Goal: Communication & Community: Answer question/provide support

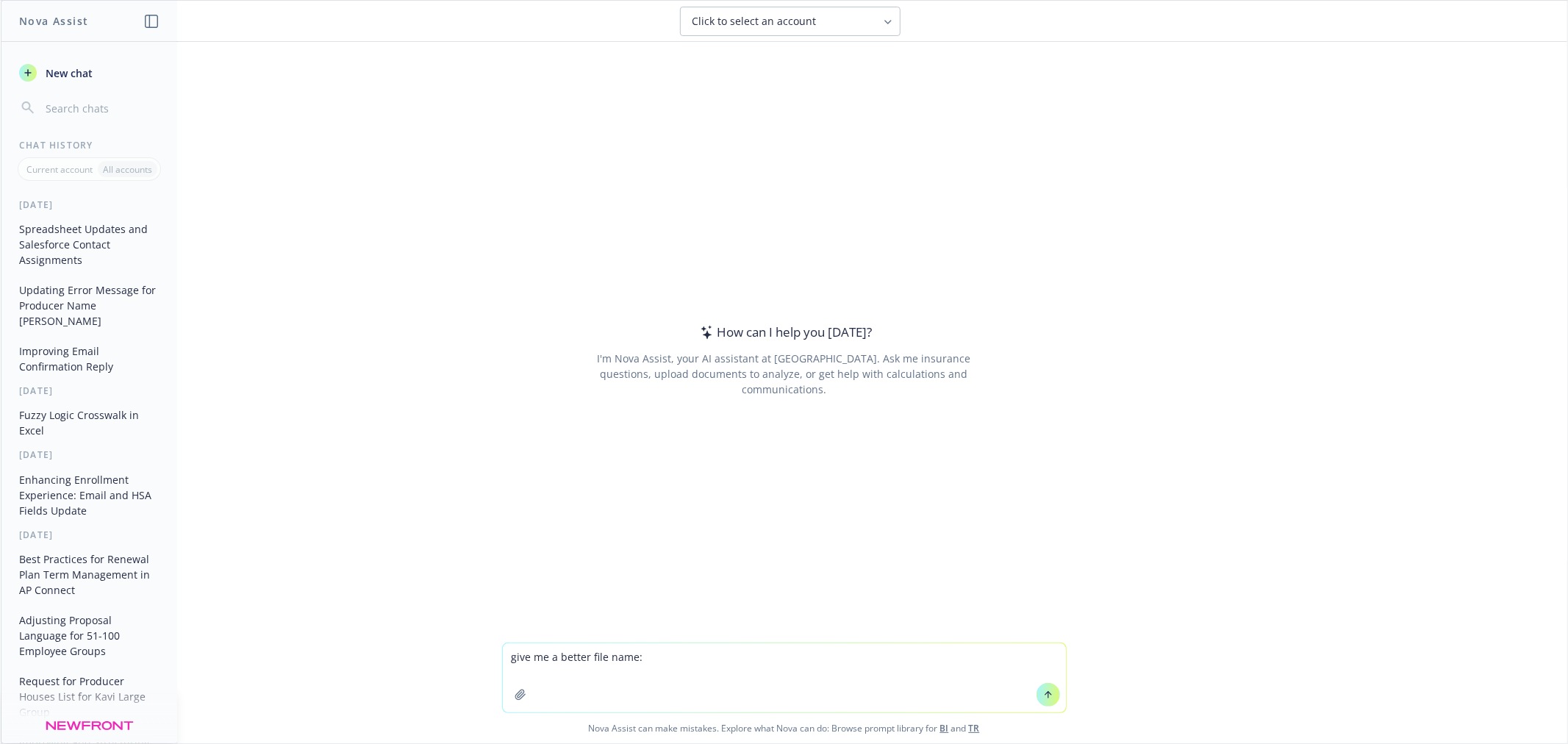
type textarea "give me a better file name: BHT [DATE] Plan Name Updates"
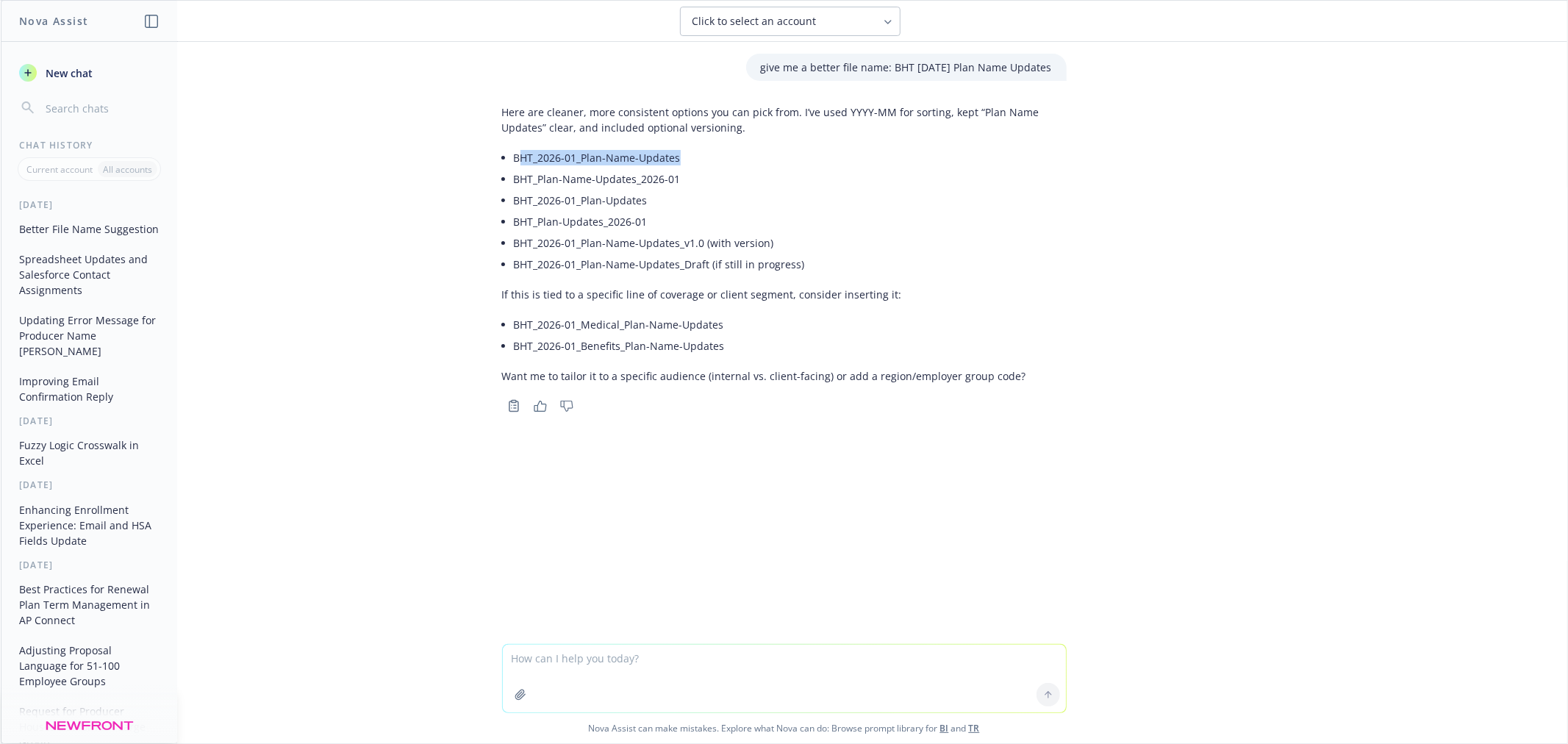
drag, startPoint x: 686, startPoint y: 156, endPoint x: 511, endPoint y: 158, distance: 175.0
click at [514, 158] on li "BHT_2026-01_Plan-Name-Updates" at bounding box center [790, 158] width 552 height 21
click at [506, 157] on div "Here are cleaner, more consistent options you can pick from. I’ve used YYYY-MM …" at bounding box center [784, 244] width 565 height 291
drag, startPoint x: 506, startPoint y: 157, endPoint x: 672, endPoint y: 160, distance: 166.0
click at [672, 160] on div "Here are cleaner, more consistent options you can pick from. I’ve used YYYY-MM …" at bounding box center [784, 244] width 565 height 291
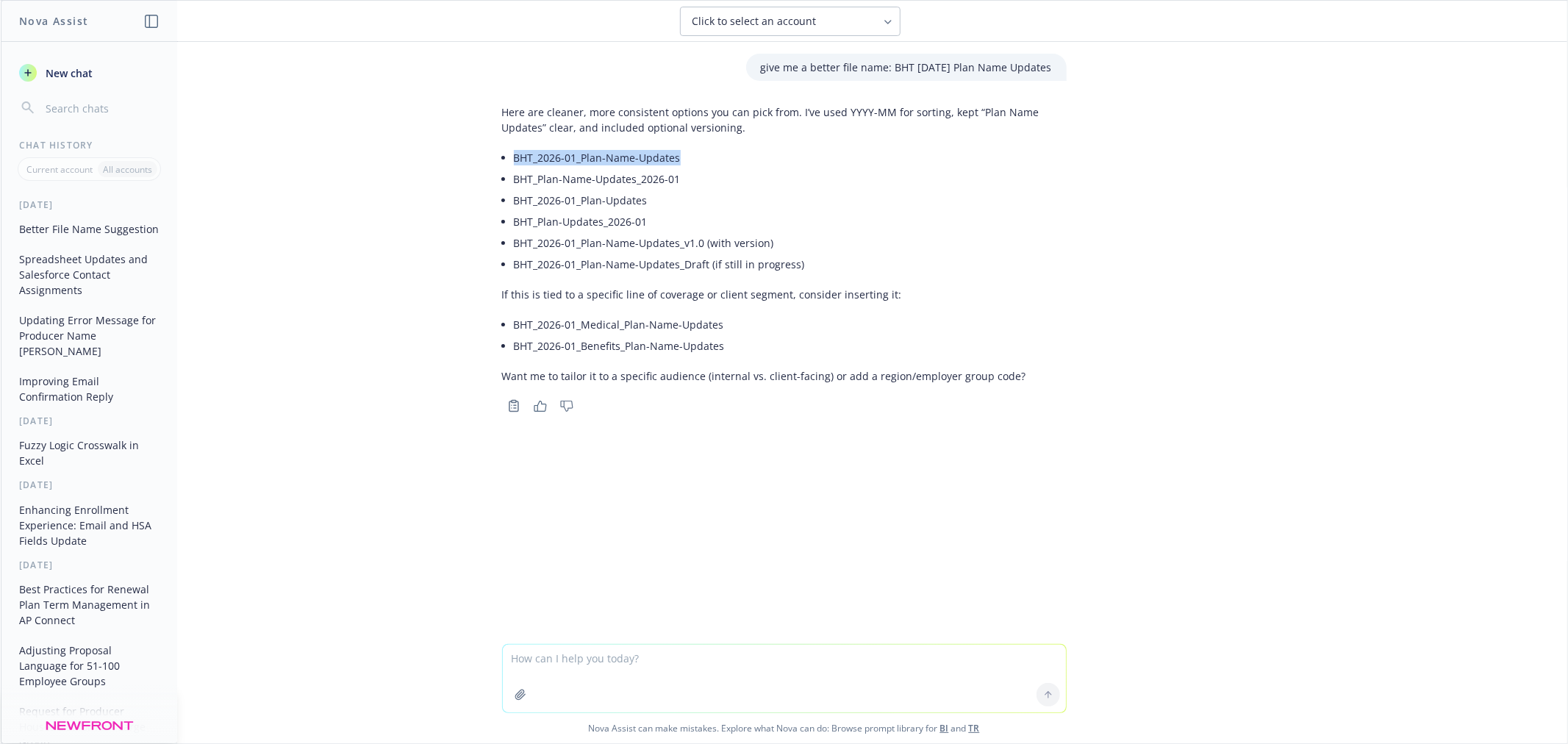
copy li "BHT_2026-01_Plan-Name-Updates"
click at [607, 680] on textarea at bounding box center [784, 679] width 563 height 68
type textarea "for all products"
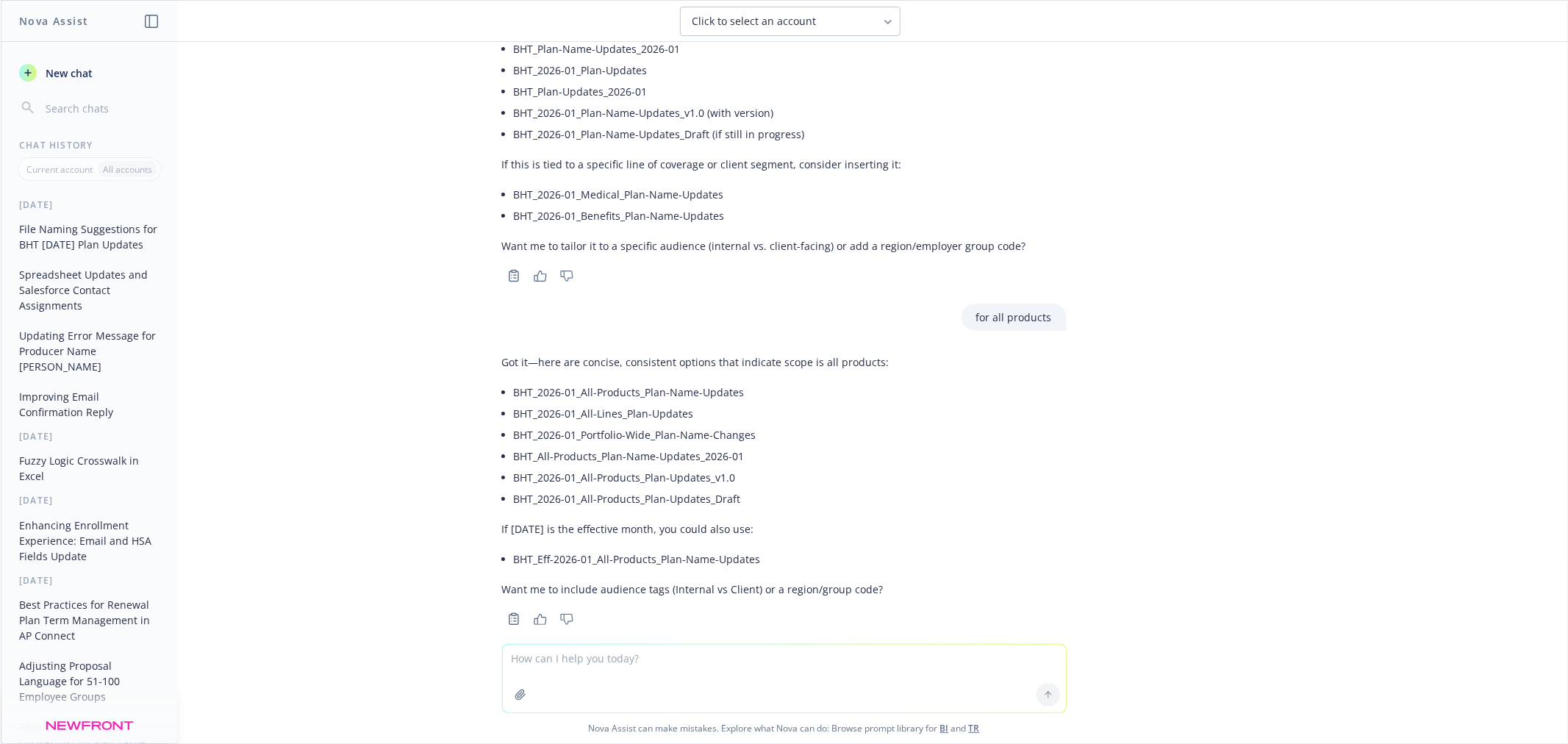
scroll to position [150, 0]
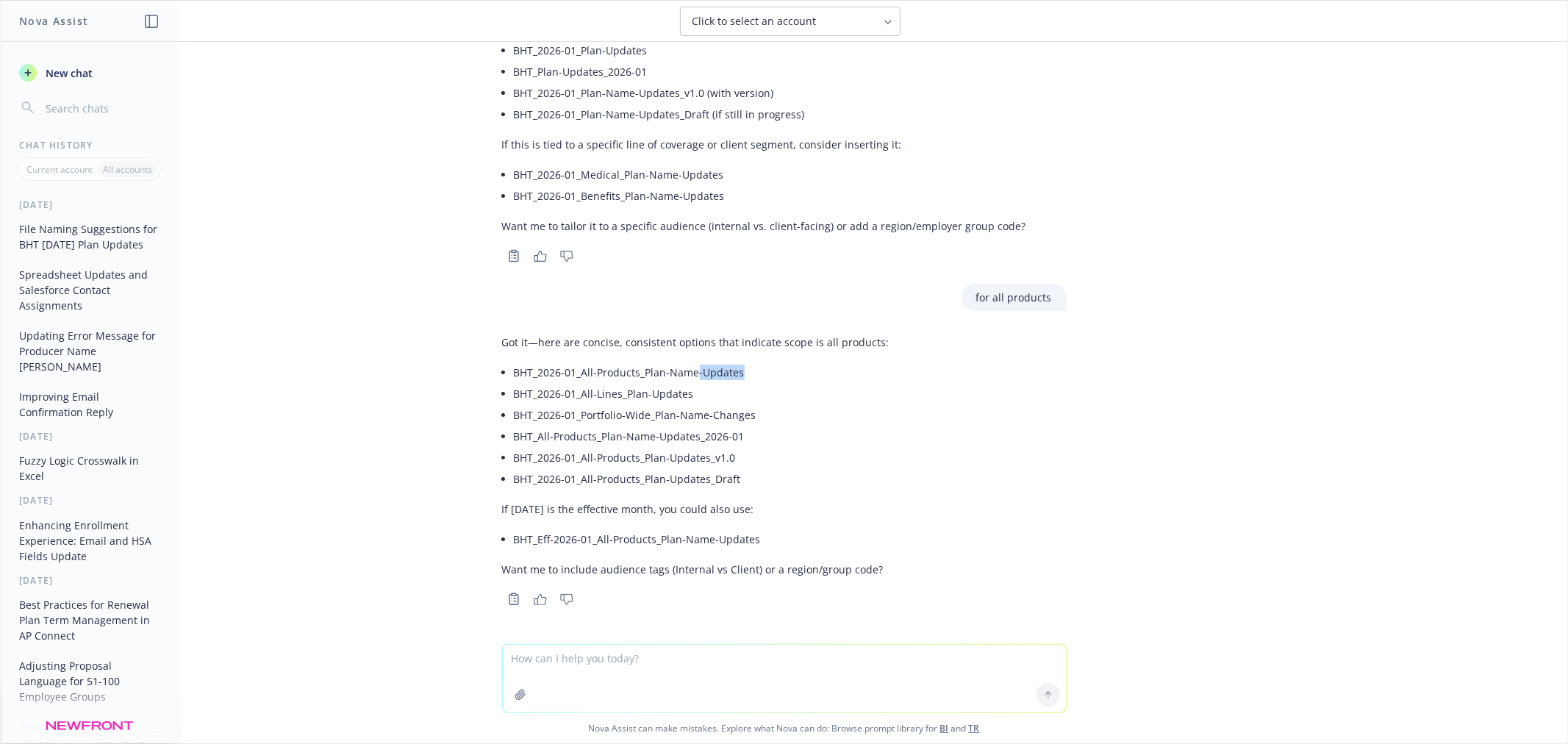
drag, startPoint x: 739, startPoint y: 369, endPoint x: 682, endPoint y: 368, distance: 57.0
click at [682, 368] on li "BHT_2026-01_All-Products_Plan-Name-Updates" at bounding box center [701, 372] width 375 height 21
click at [681, 389] on li "BHT_2026-01_All-Lines_Plan-Updates" at bounding box center [701, 393] width 375 height 21
click at [752, 413] on li "BHT_2026-01_Portfolio-Wide_Plan-Name-Changes" at bounding box center [701, 415] width 375 height 21
drag, startPoint x: 733, startPoint y: 433, endPoint x: 501, endPoint y: 434, distance: 232.0
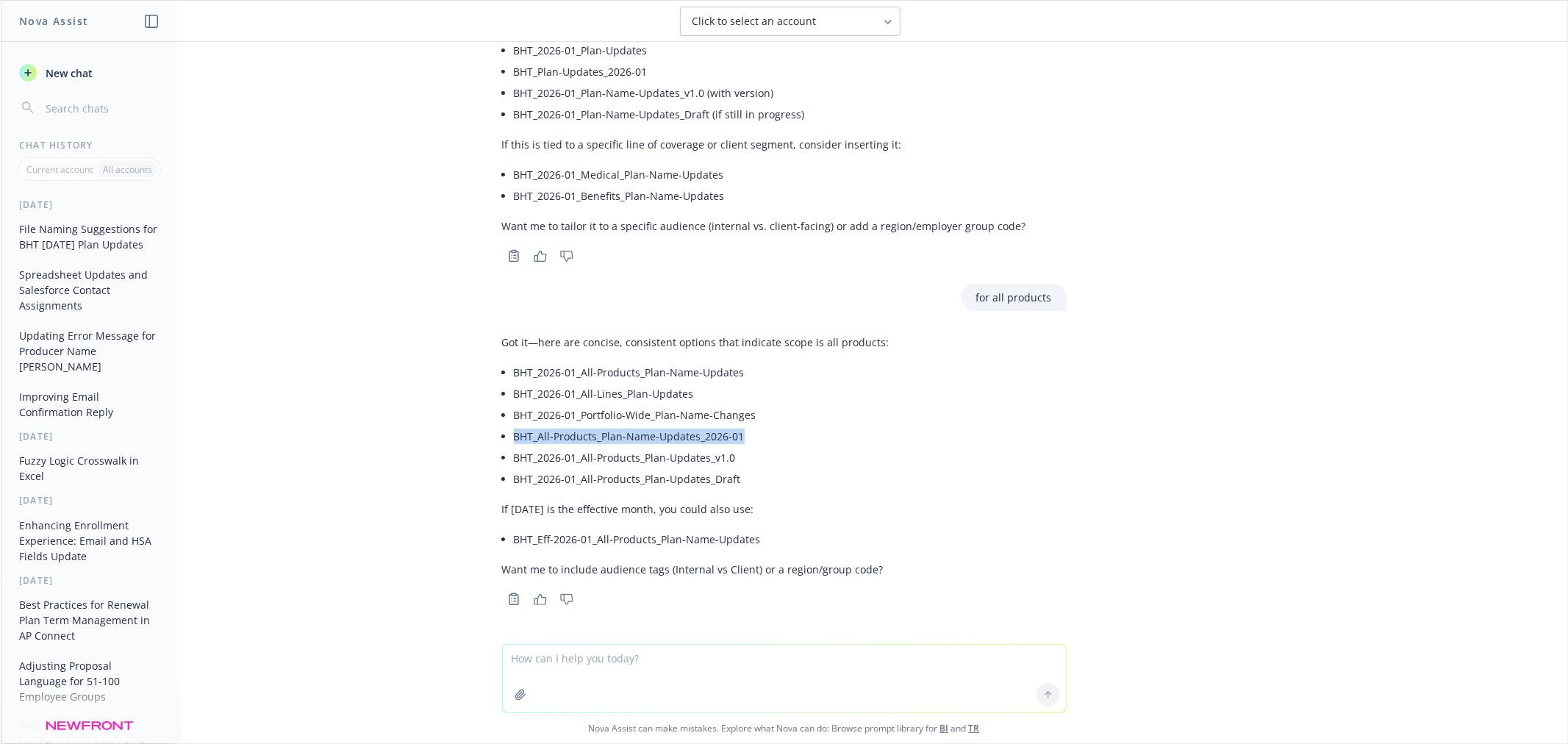
click at [514, 434] on li "BHT_All-Products_Plan-Name-Updates_2026-01" at bounding box center [701, 436] width 375 height 21
copy li "BHT_All-Products_Plan-Name-Updates_2026-01"
click at [552, 377] on li "BHT_2026-01_All-Products_Plan-Name-Updates" at bounding box center [701, 372] width 375 height 21
drag, startPoint x: 736, startPoint y: 366, endPoint x: 504, endPoint y: 375, distance: 232.2
click at [514, 375] on li "BHT_2026-01_All-Products_Plan-Name-Updates" at bounding box center [701, 372] width 375 height 21
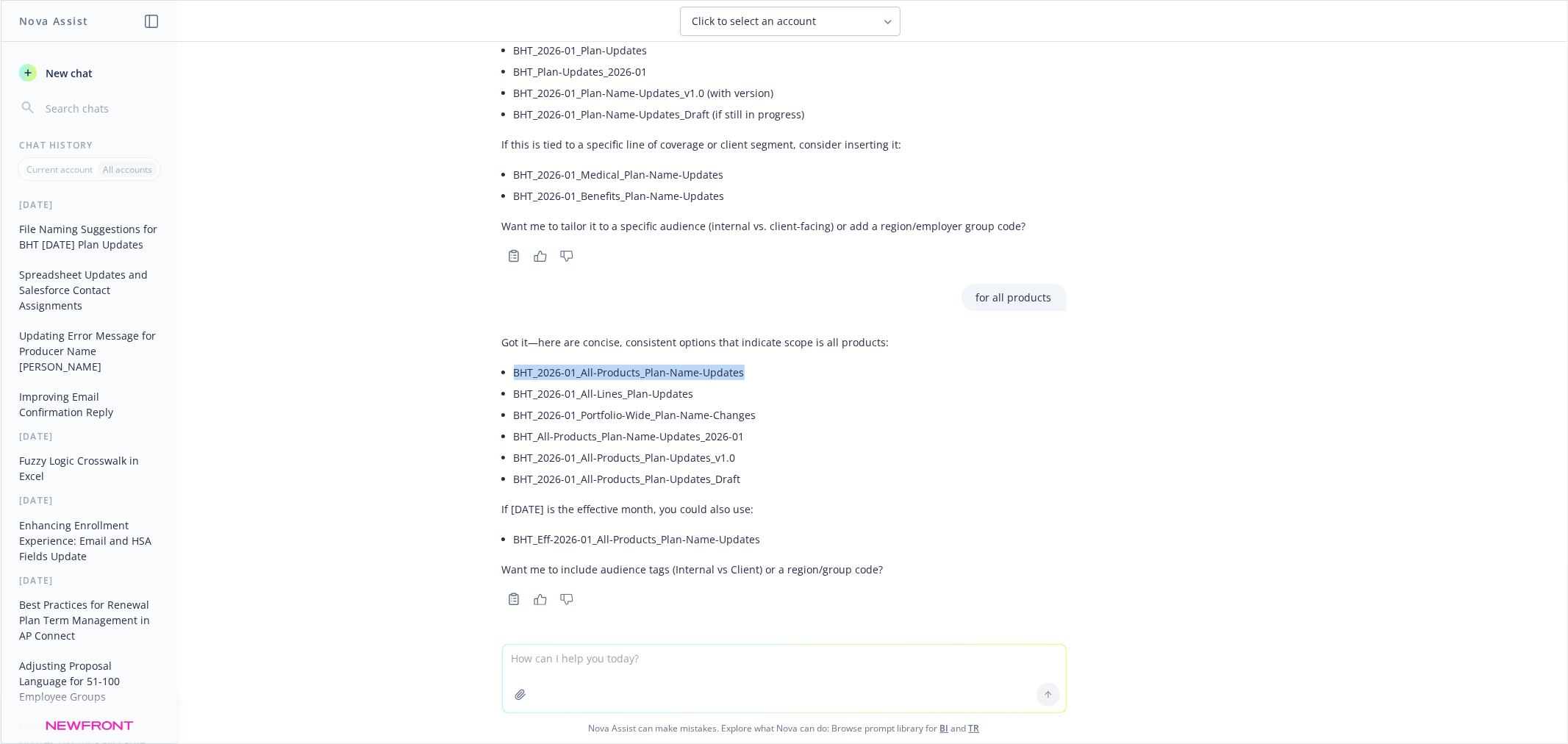
copy li "BHT_2026-01_All-Products_Plan-Name-Updates"
click at [606, 665] on textarea at bounding box center [784, 679] width 563 height 68
paste textarea "[PERSON_NAME] Medical all have new plan names for 2026"
type textarea "make this better: [PERSON_NAME] Medical all have new plan names for 2026"
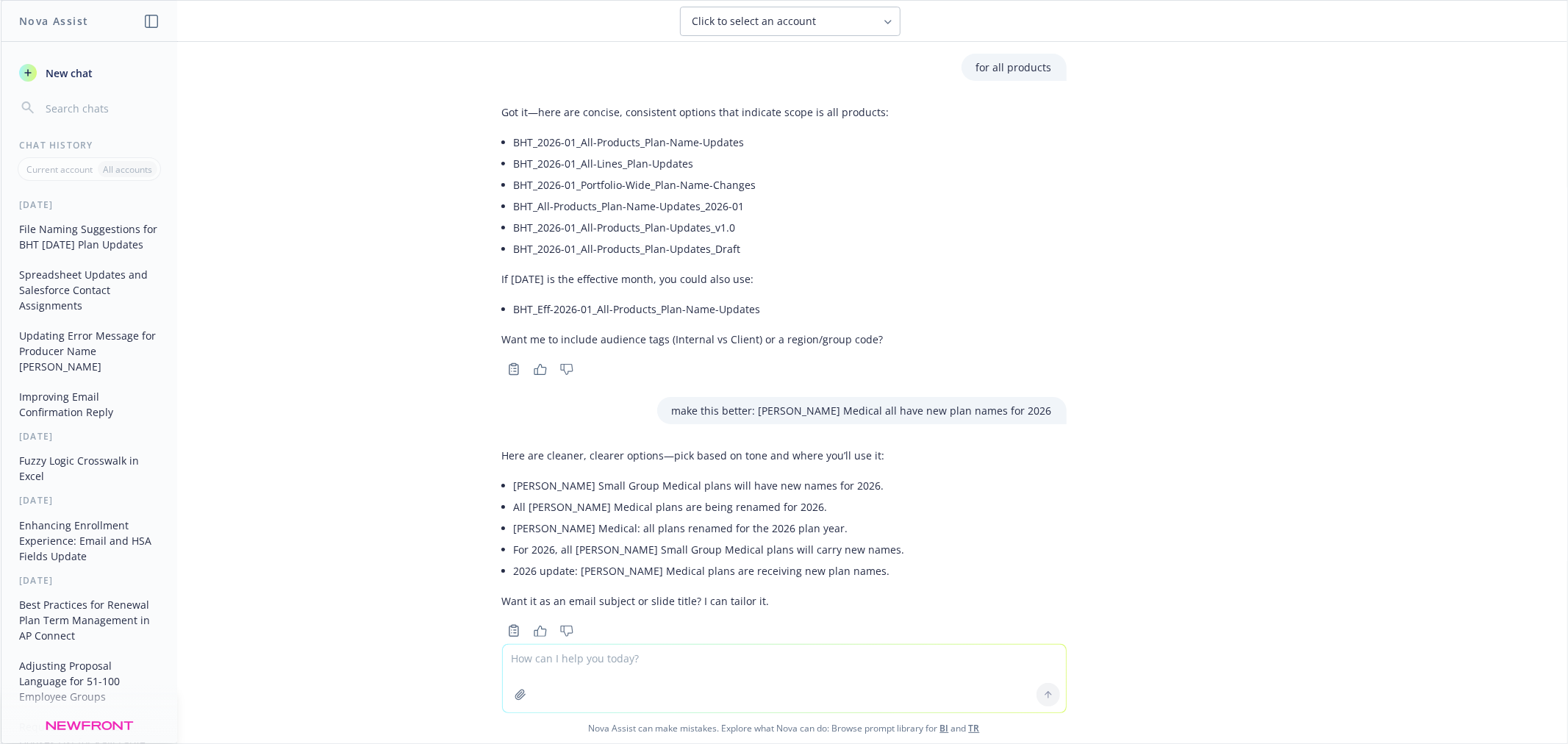
scroll to position [412, 0]
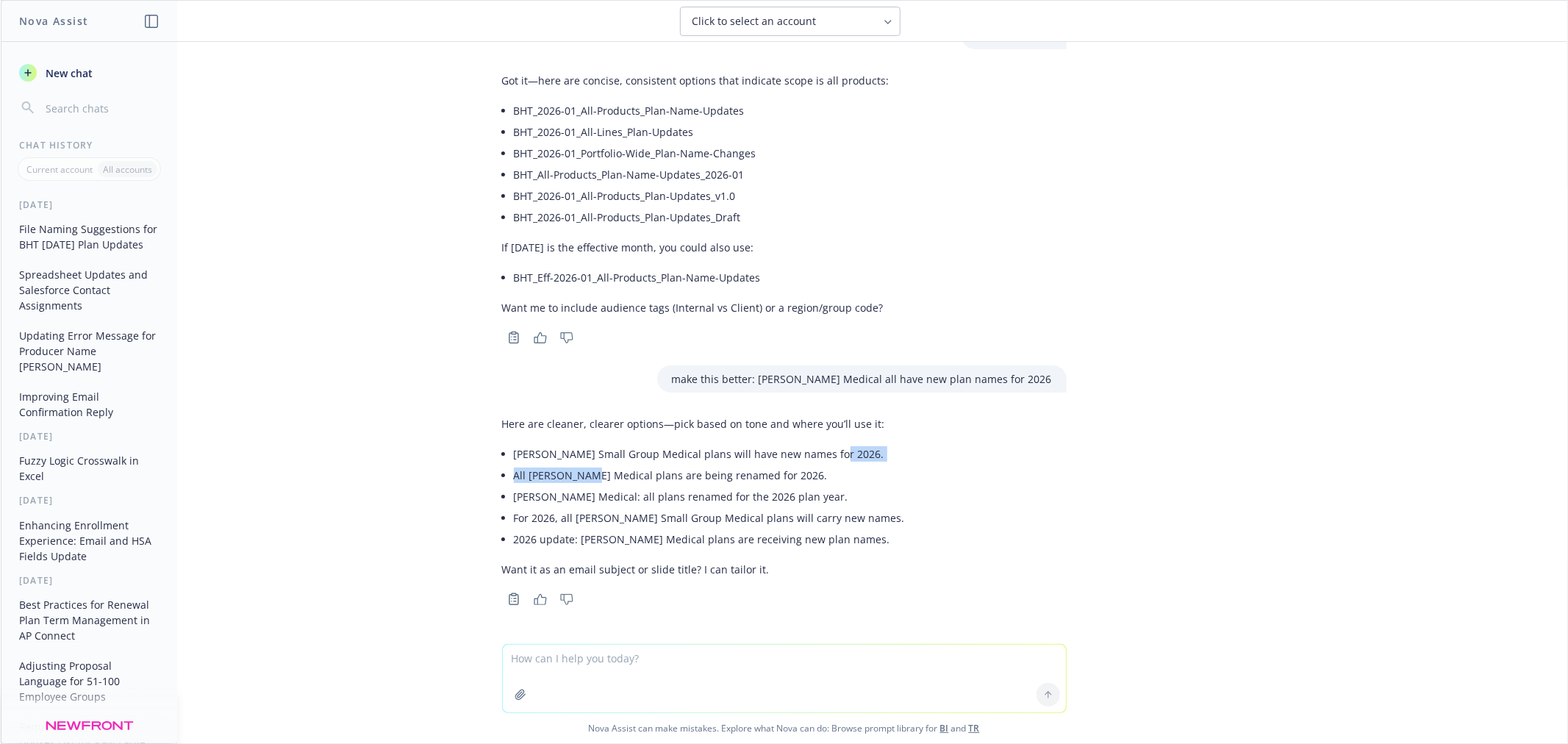
drag, startPoint x: 810, startPoint y: 451, endPoint x: 562, endPoint y: 460, distance: 248.2
click at [573, 465] on ul "[PERSON_NAME] Small Group Medical plans will have new names for 2026. All [PERS…" at bounding box center [709, 496] width 391 height 107
click at [562, 457] on li "[PERSON_NAME] Small Group Medical plans will have new names for 2026." at bounding box center [709, 454] width 391 height 21
drag, startPoint x: 803, startPoint y: 451, endPoint x: 495, endPoint y: 454, distance: 308.0
click at [502, 454] on div "Here are cleaner, clearer options—pick based on tone and where you’ll use it: […" at bounding box center [703, 496] width 403 height 173
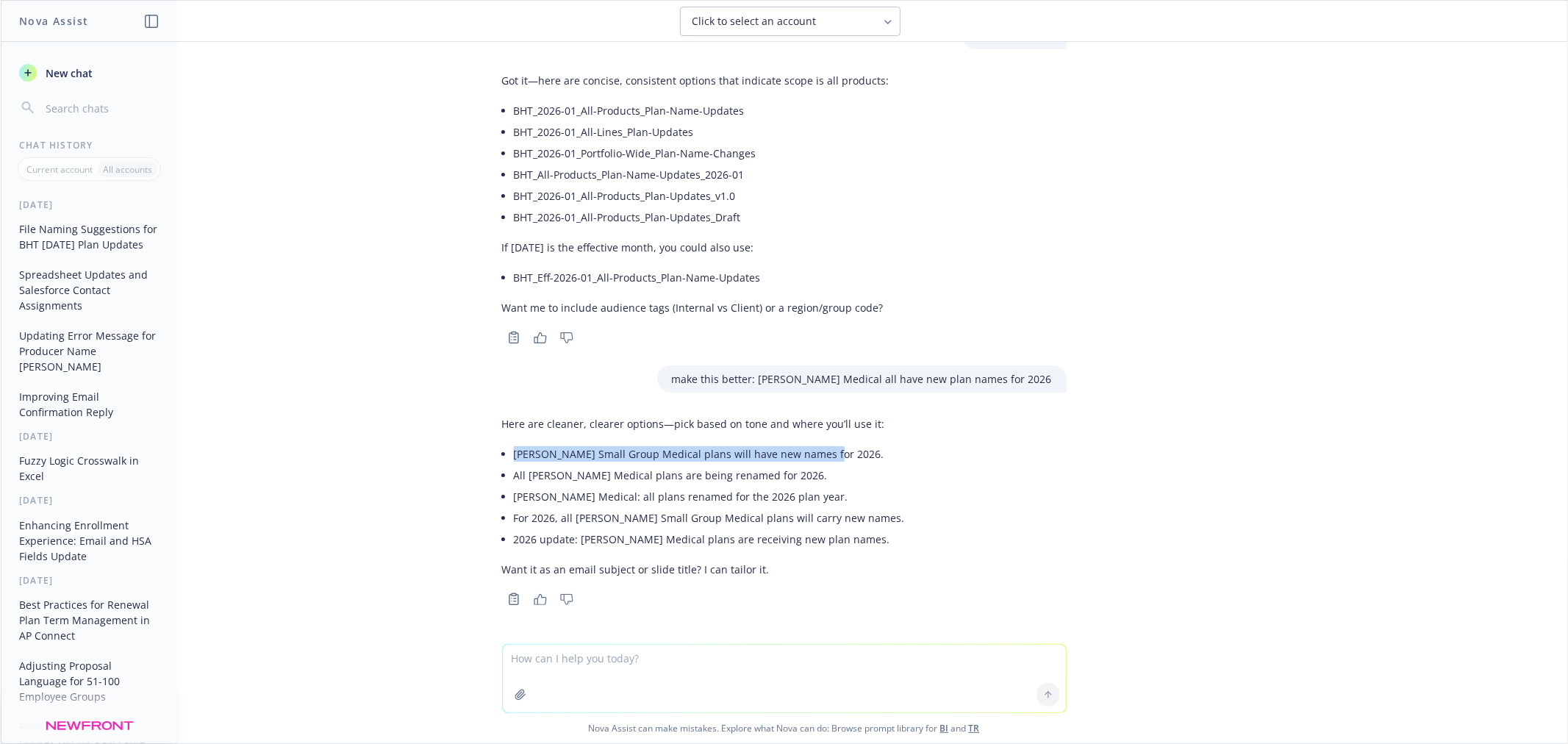
copy li "[PERSON_NAME] Small Group Medical plans will have new names for 2026"
click at [100, 69] on button "New chat" at bounding box center [89, 73] width 152 height 26
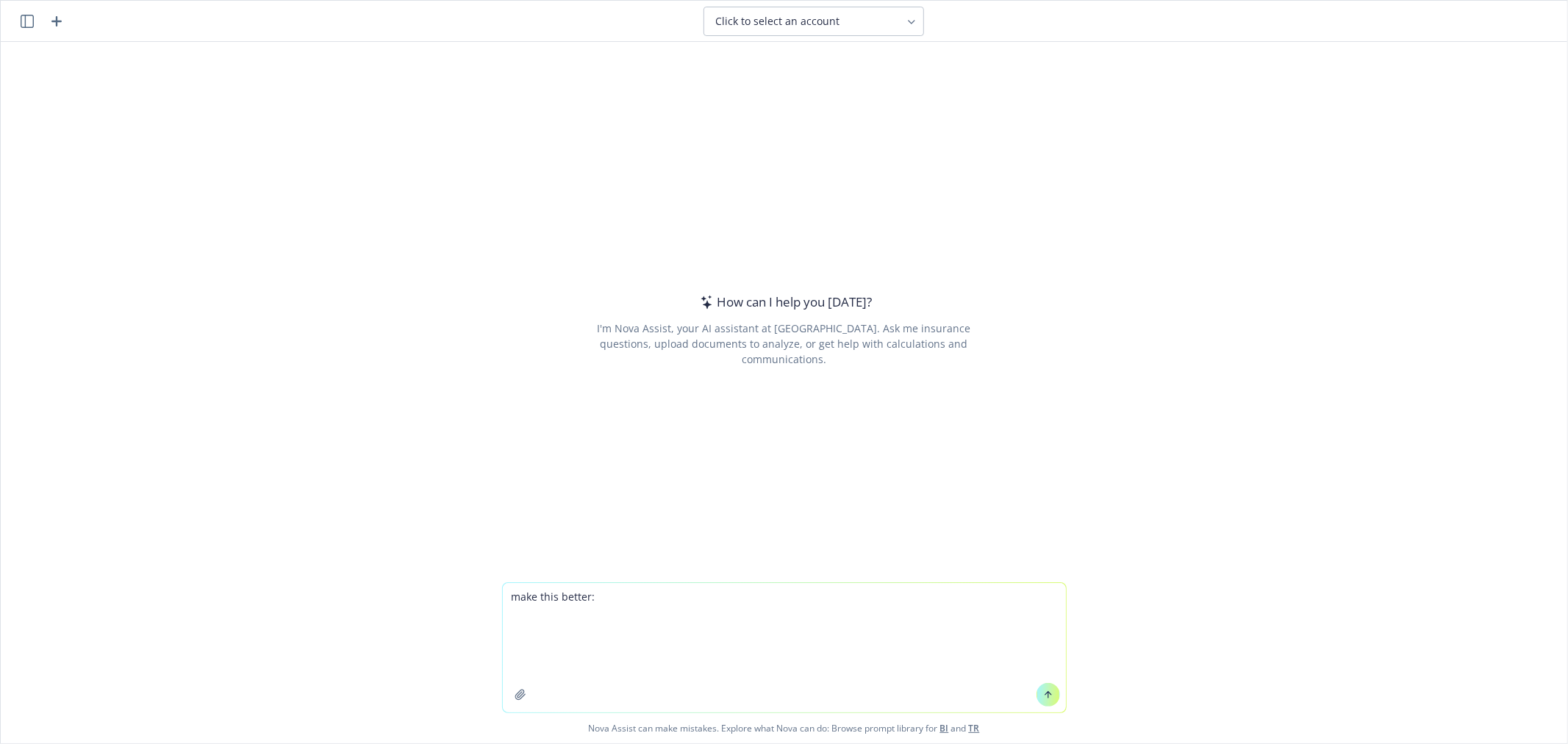
type textarea "make this better: Good Afternoon All - We've completed our 2026 plan creation f…"
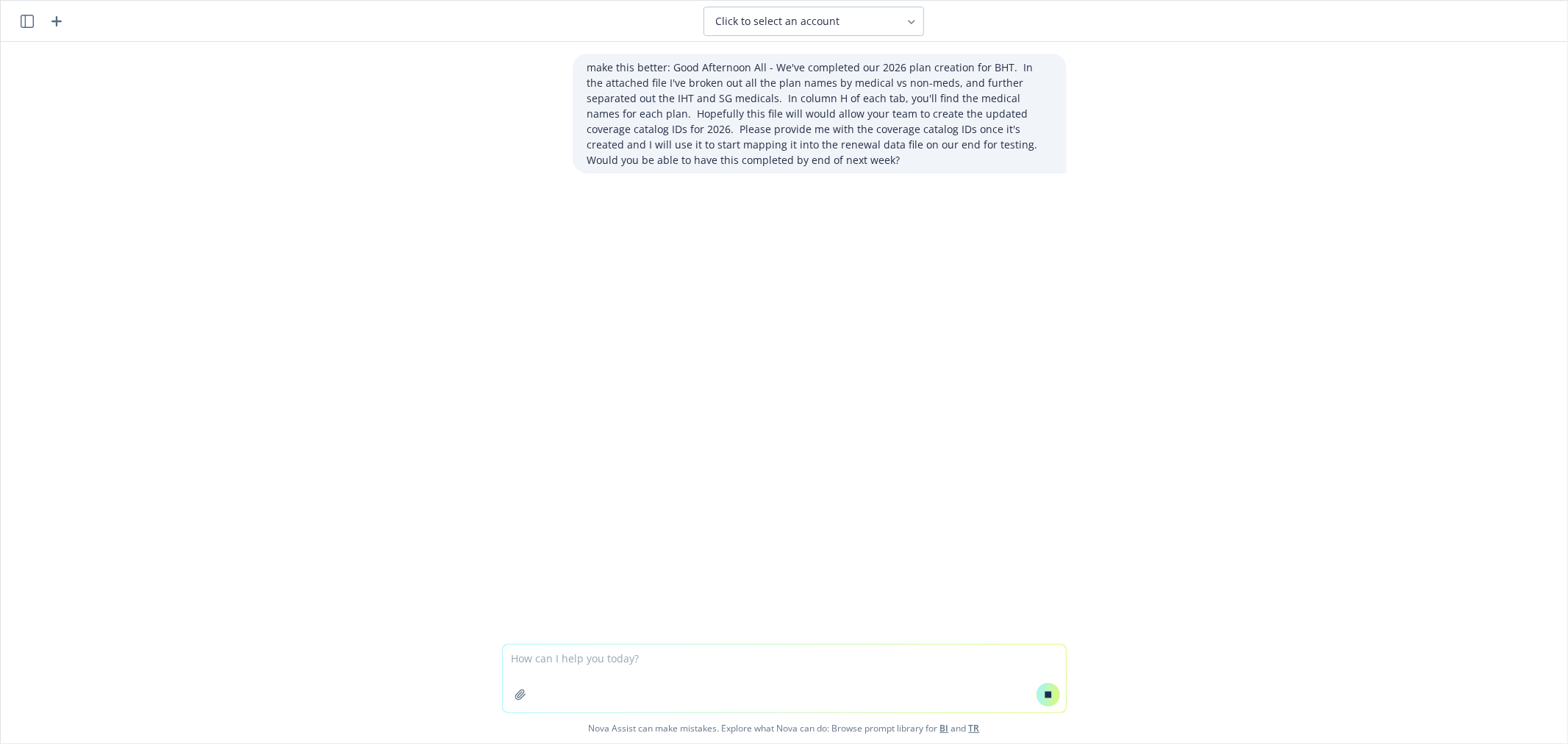
click at [621, 671] on textarea at bounding box center [784, 679] width 563 height 68
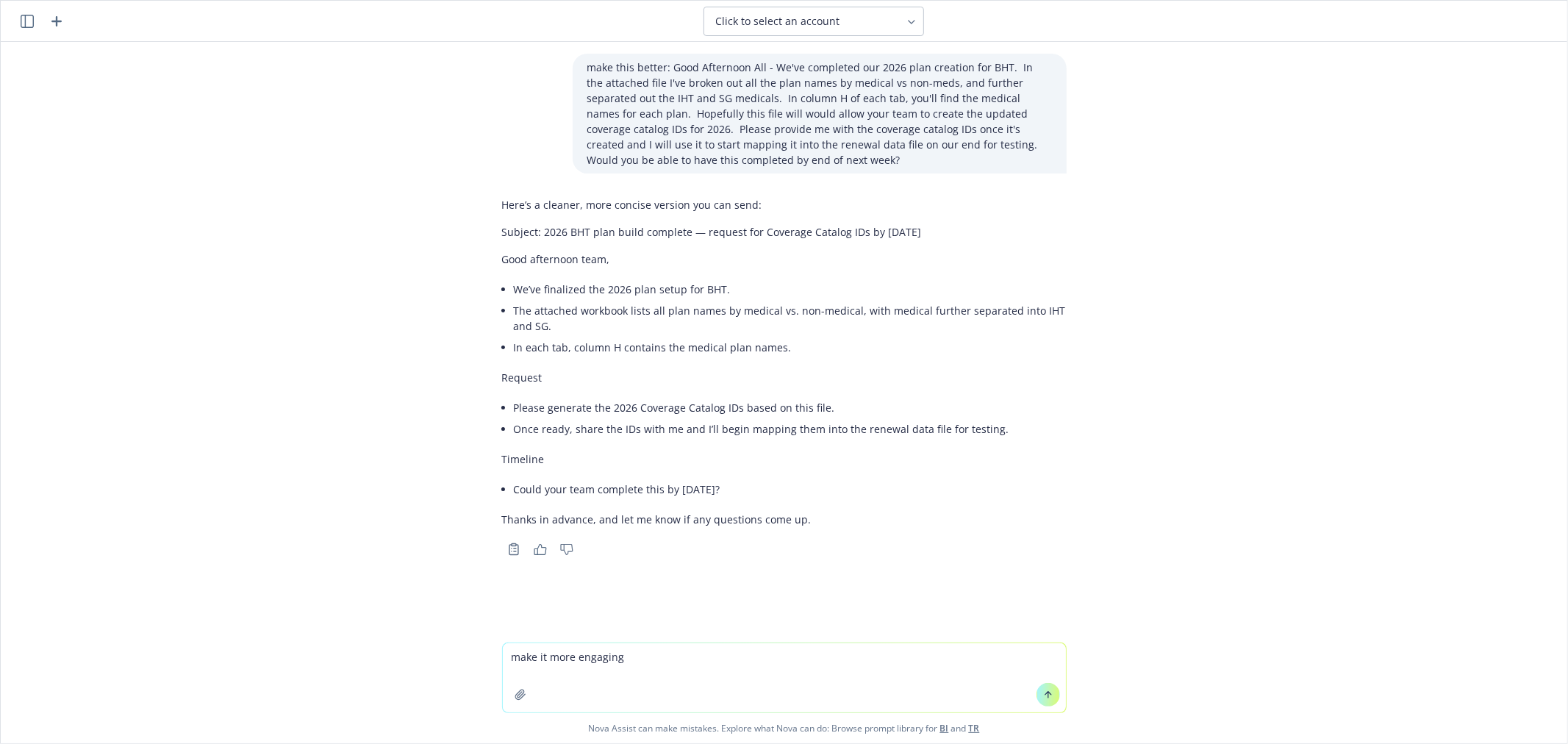
type textarea "make it more engaging"
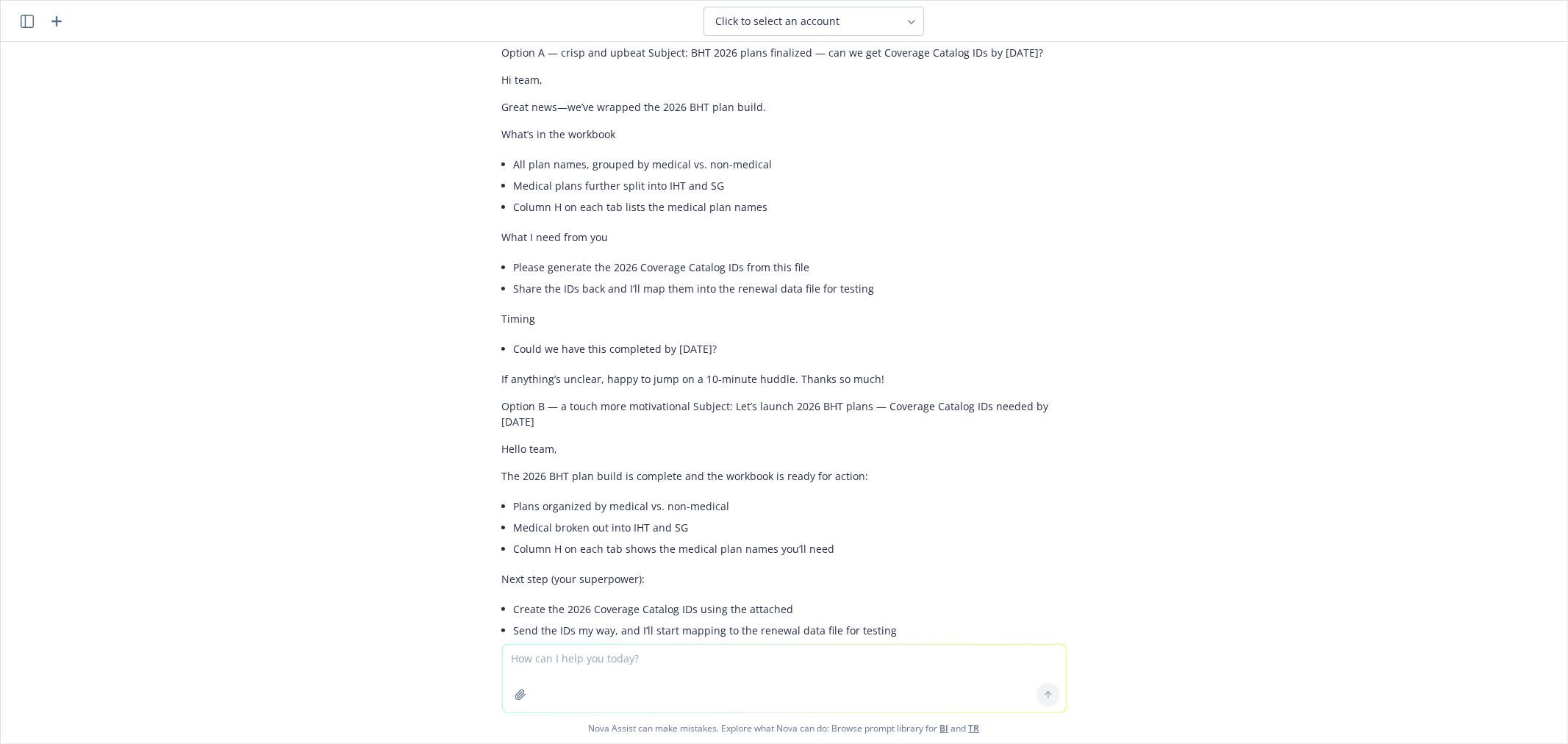
scroll to position [583, 0]
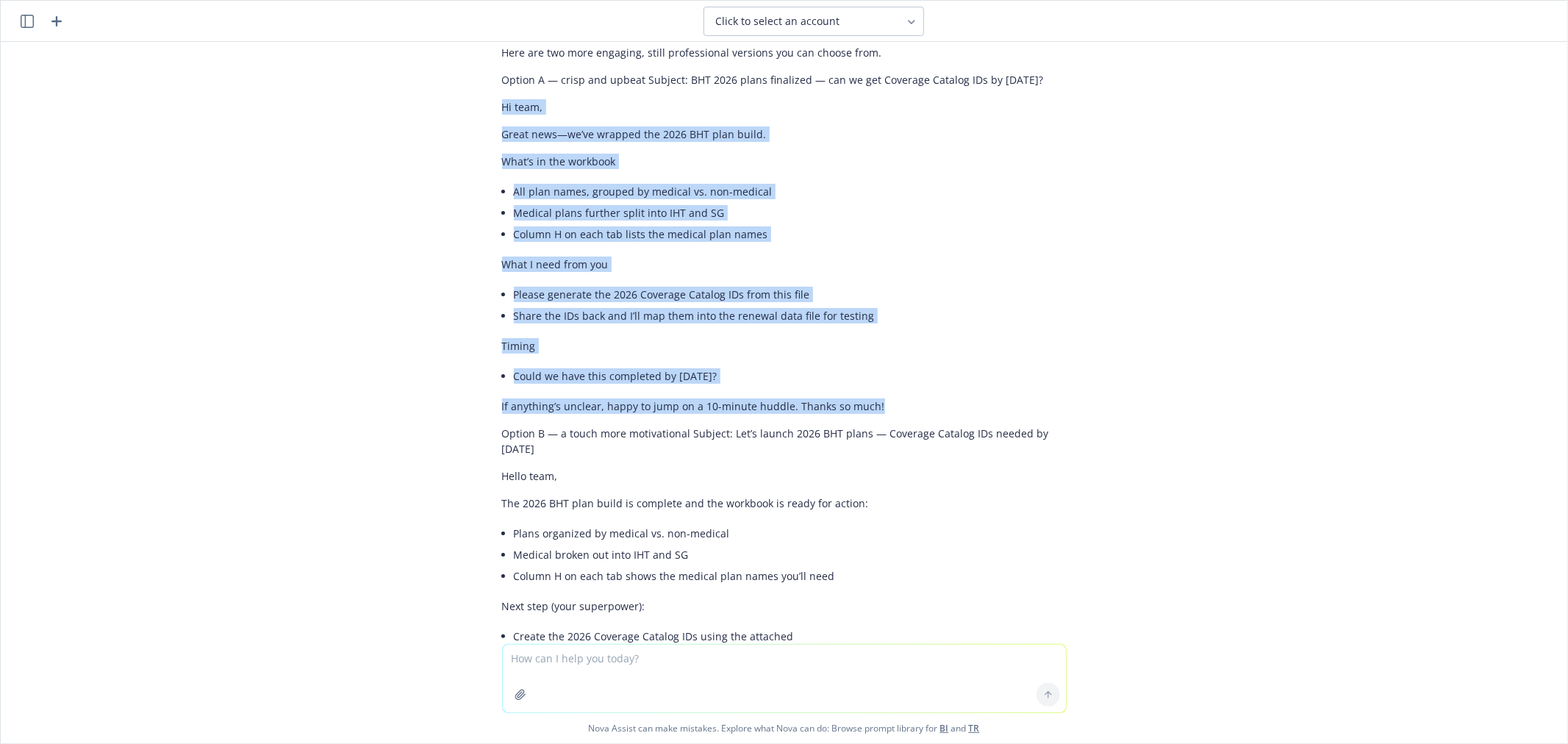
drag, startPoint x: 870, startPoint y: 400, endPoint x: 464, endPoint y: 110, distance: 498.9
click at [464, 110] on div "make this better: Good Afternoon All - We've completed our 2026 plan creation f…" at bounding box center [784, 343] width 1566 height 602
copy div "Hi team, Great news—we’ve wrapped the 2026 BHT plan build. What’s in the workbo…"
click at [232, 156] on div "make this better: Good Afternoon All - We've completed our 2026 plan creation f…" at bounding box center [784, 343] width 1566 height 602
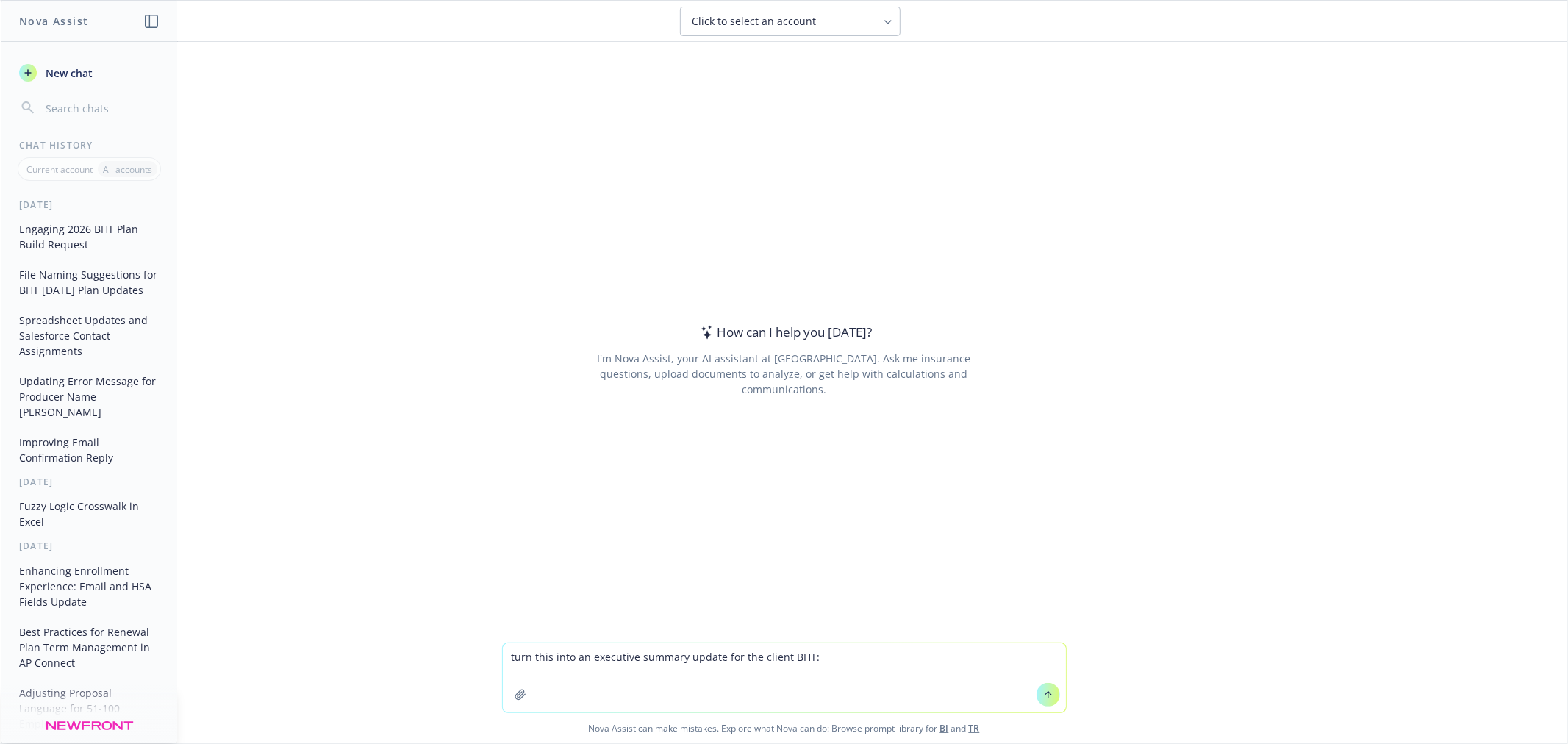
type textarea "turn this into an executive summary update for the client BHT: Hi team, Great n…"
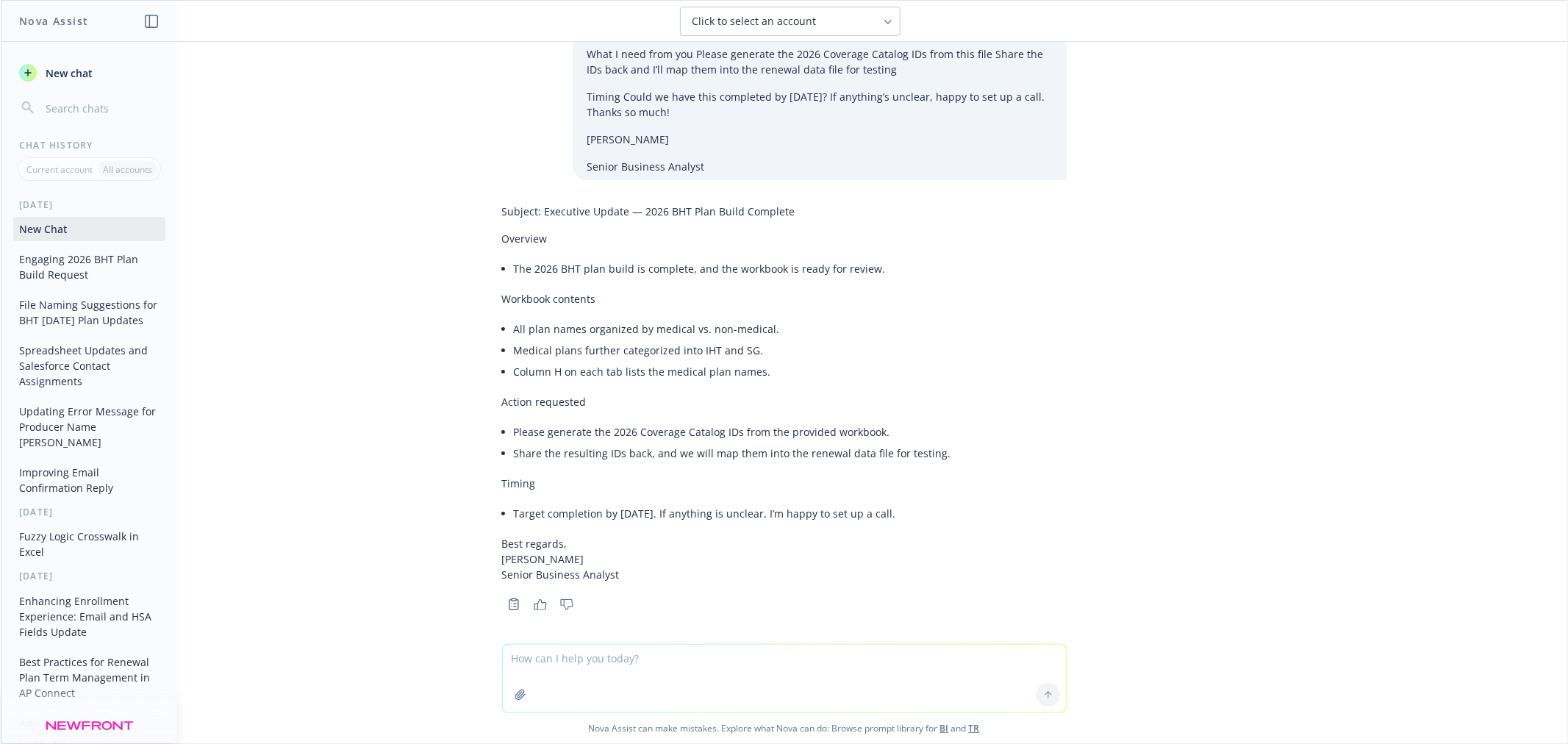
scroll to position [116, 0]
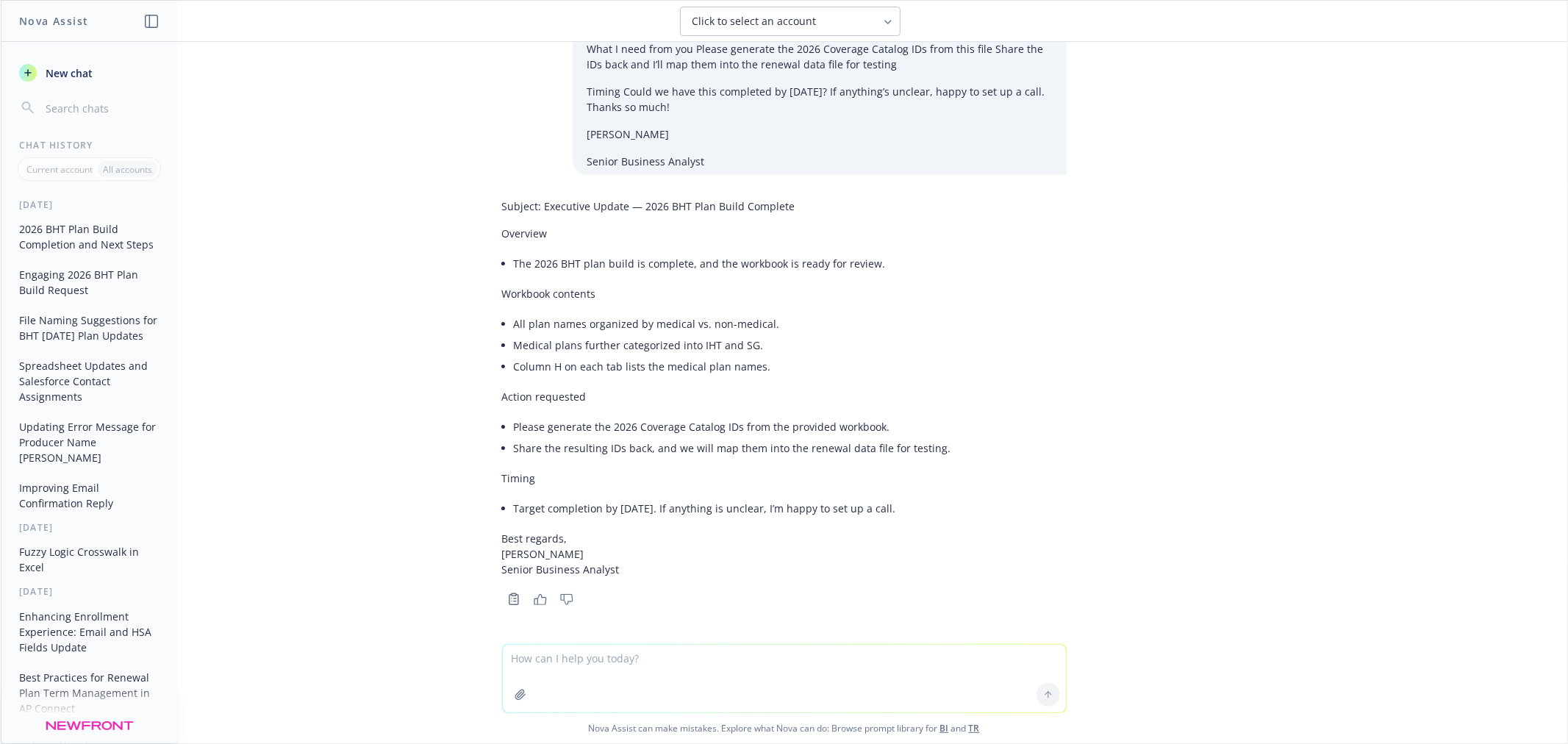
drag, startPoint x: 987, startPoint y: 503, endPoint x: 894, endPoint y: 493, distance: 93.5
click at [894, 493] on div "Subject: Executive Update — 2026 BHT Plan Build Complete Overview The 2026 BHT …" at bounding box center [784, 388] width 565 height 390
click at [703, 484] on p "Timing" at bounding box center [726, 478] width 449 height 16
click at [626, 670] on textarea at bounding box center [784, 679] width 563 height 68
type textarea "make it less email like"
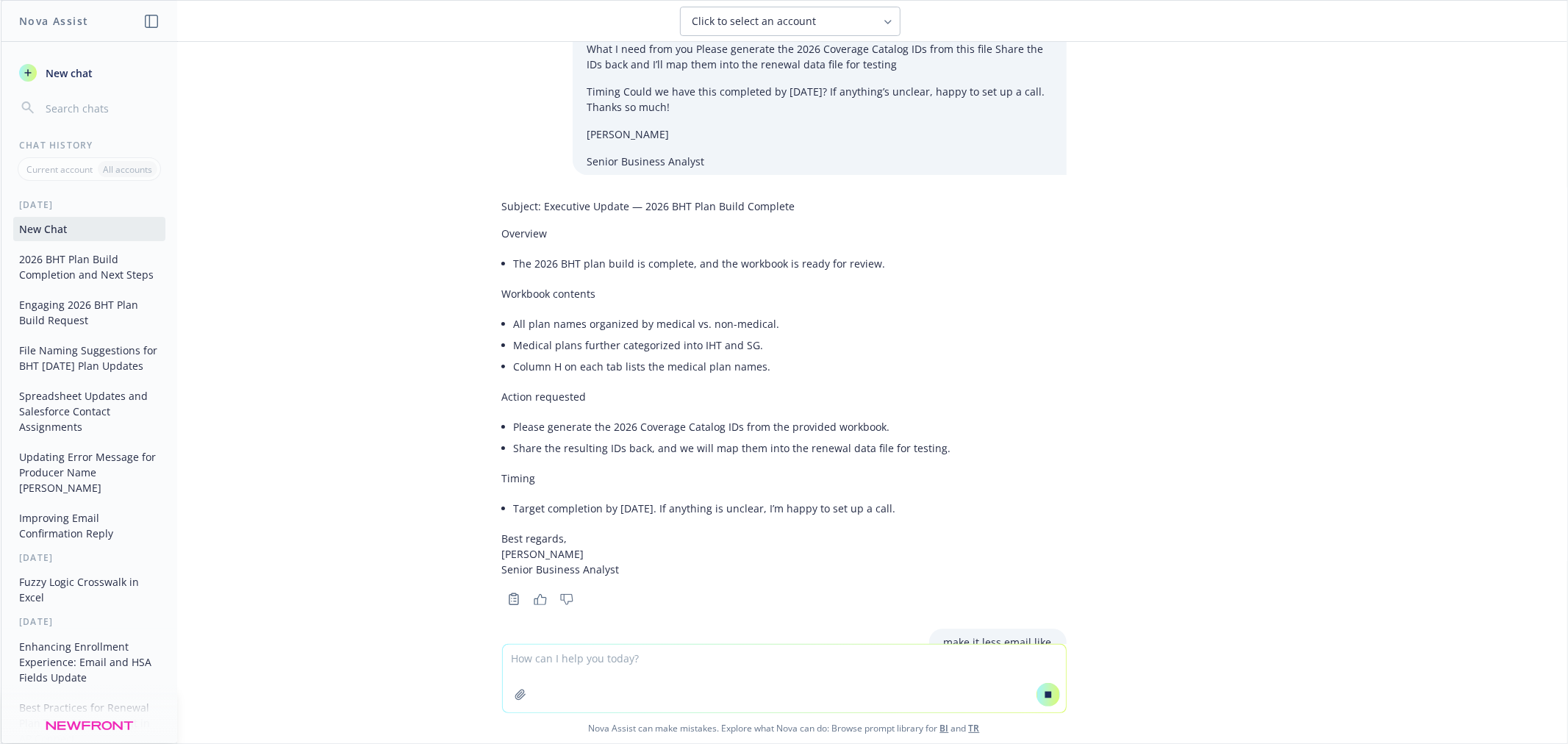
scroll to position [175, 0]
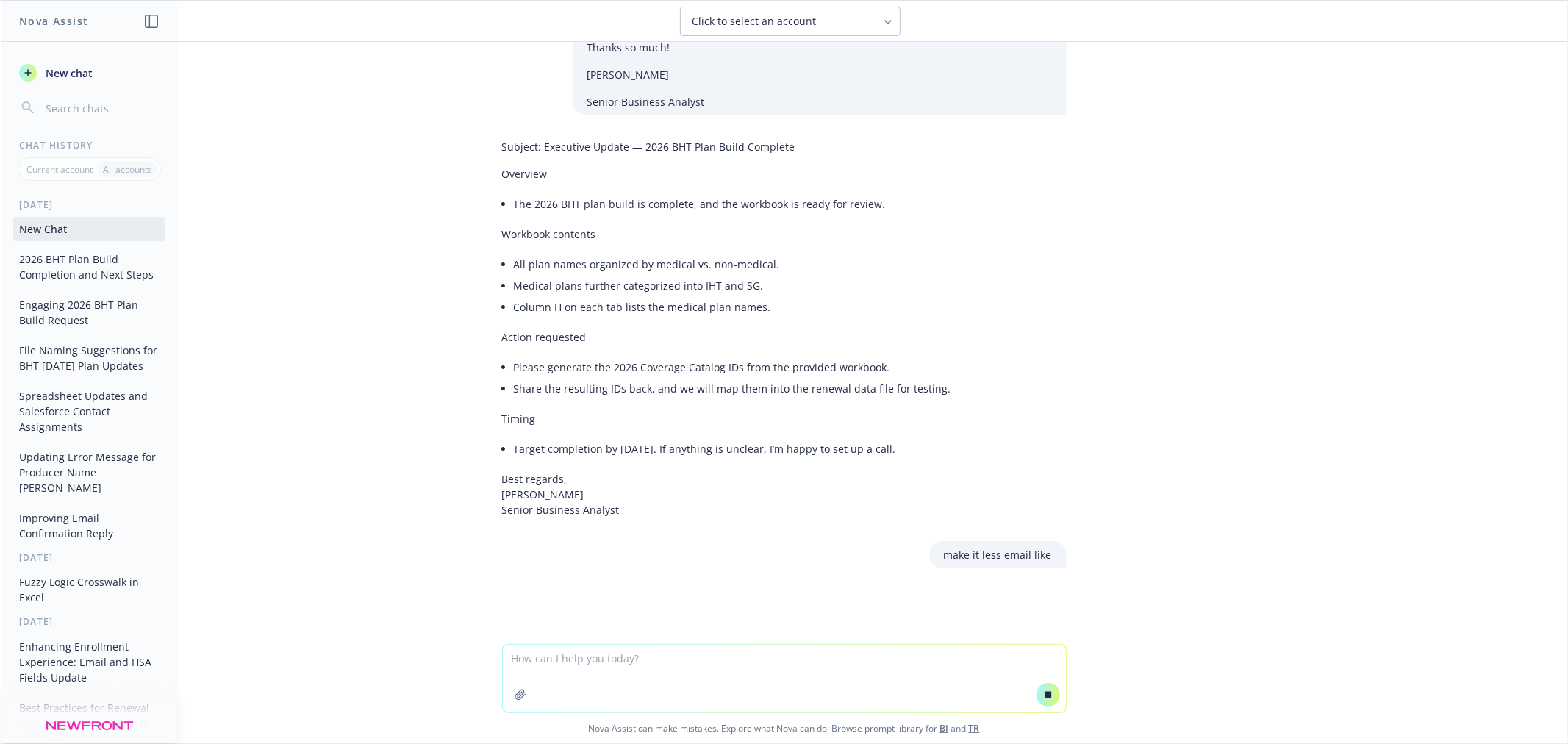
click at [731, 678] on textarea at bounding box center [784, 679] width 563 height 68
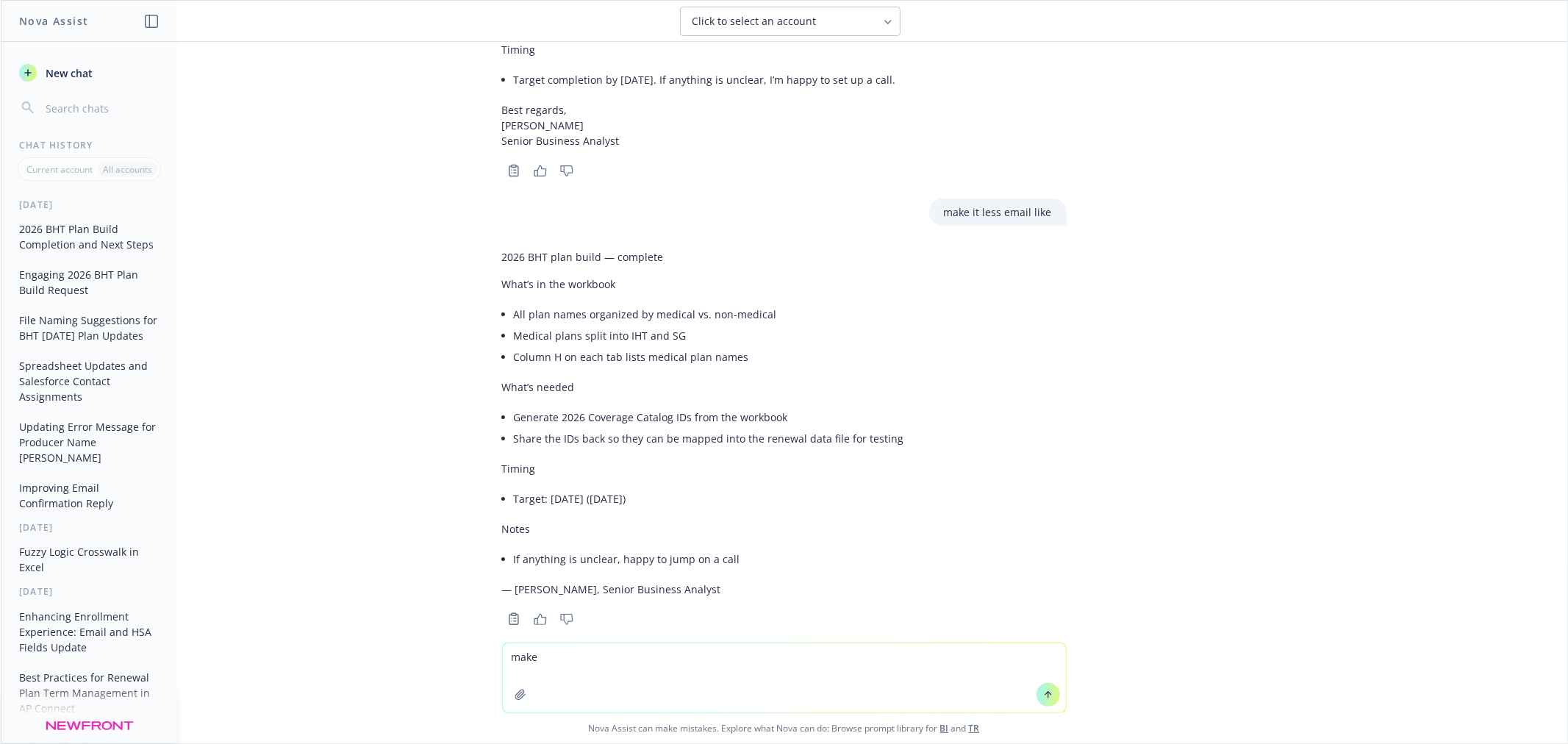
scroll to position [565, 0]
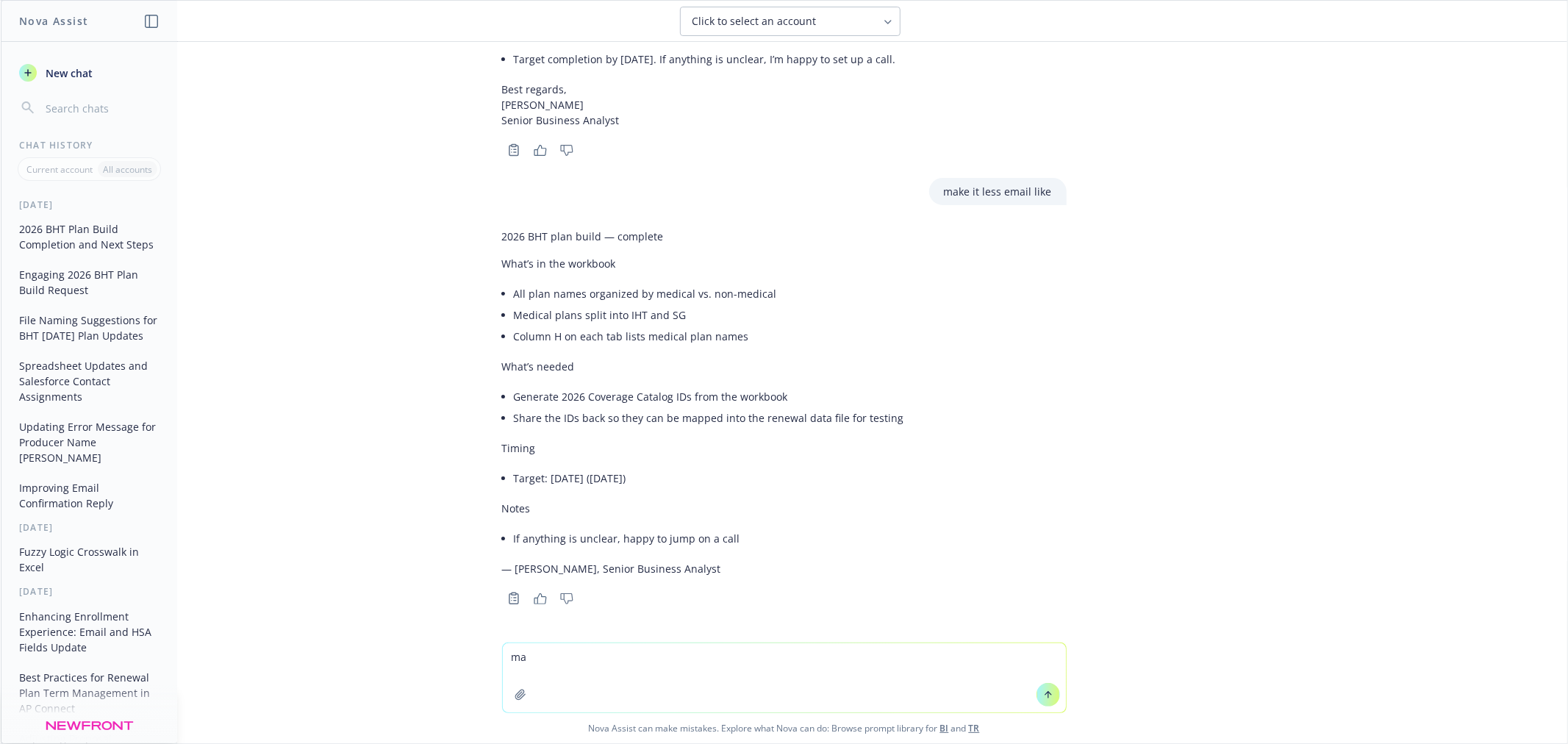
type textarea "m"
type textarea "s"
type textarea "keep it general without details of column H etc."
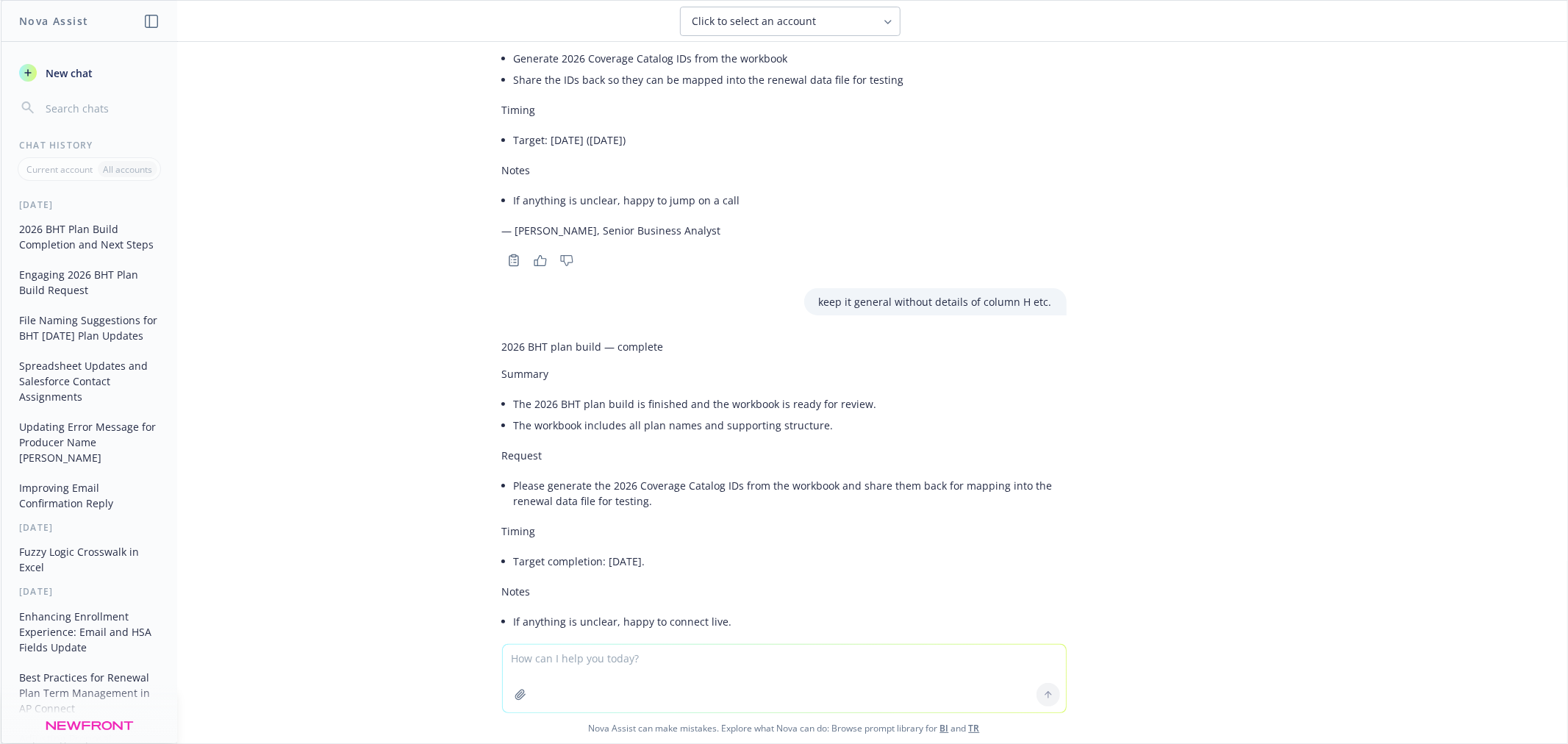
scroll to position [985, 0]
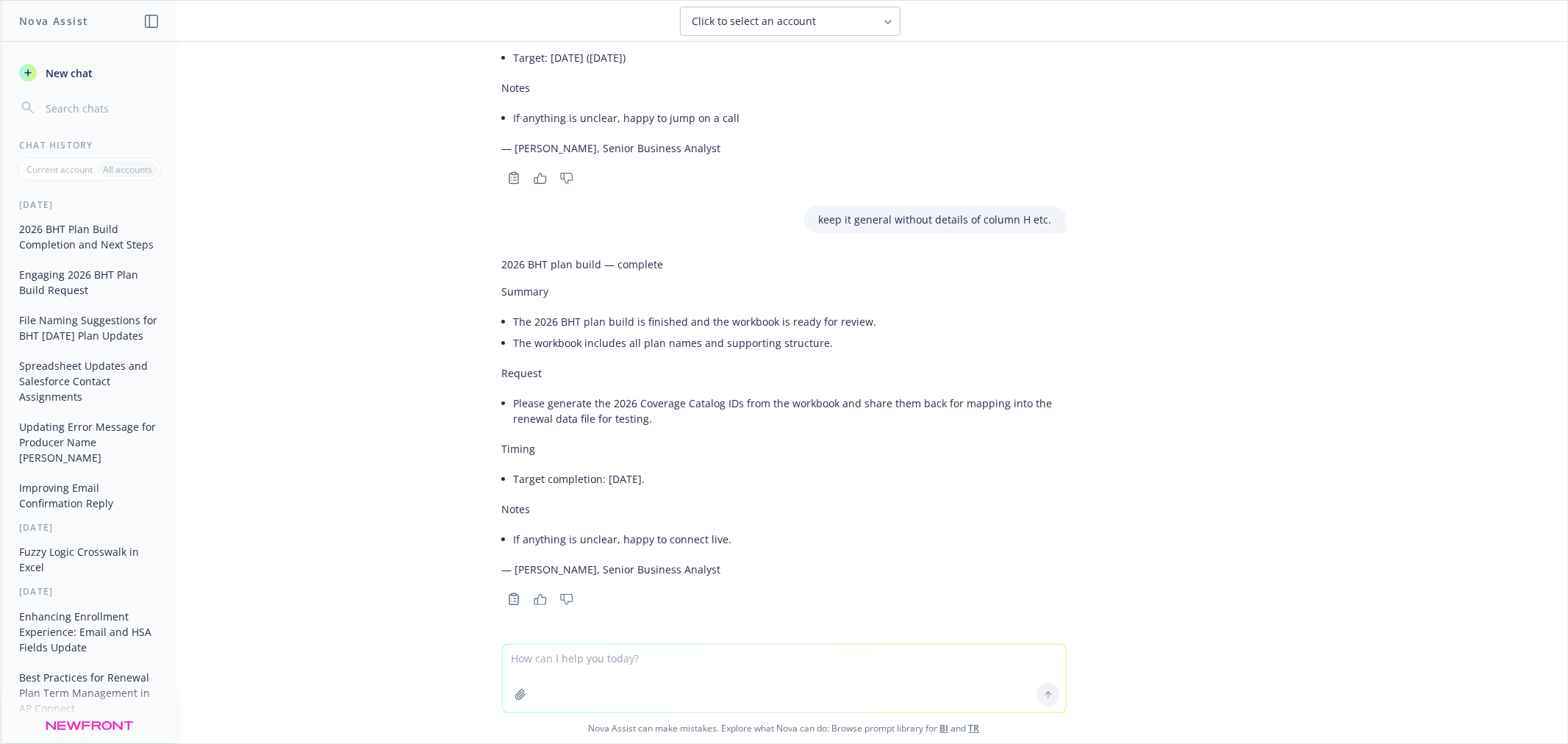
click at [516, 266] on p "2026 BHT plan build — complete" at bounding box center [784, 264] width 565 height 16
